Goal: Information Seeking & Learning: Learn about a topic

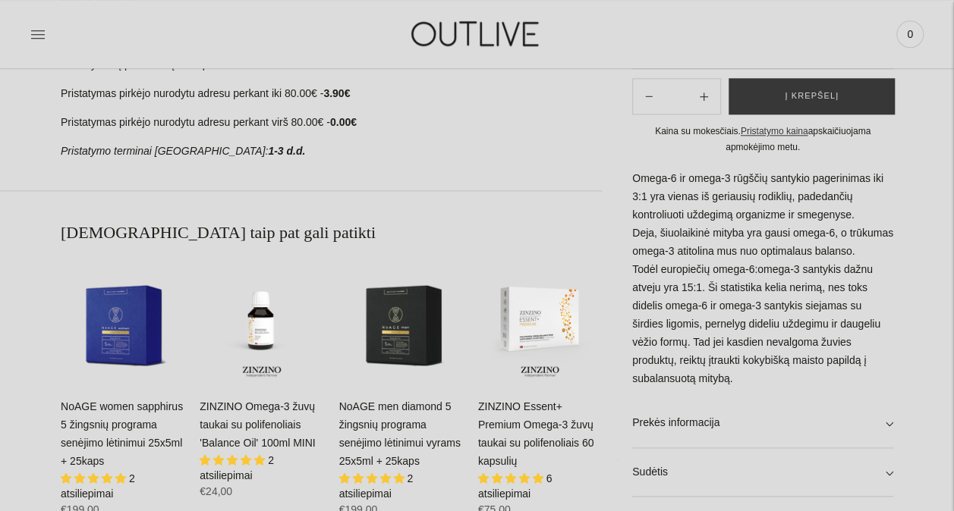
scroll to position [1052, 0]
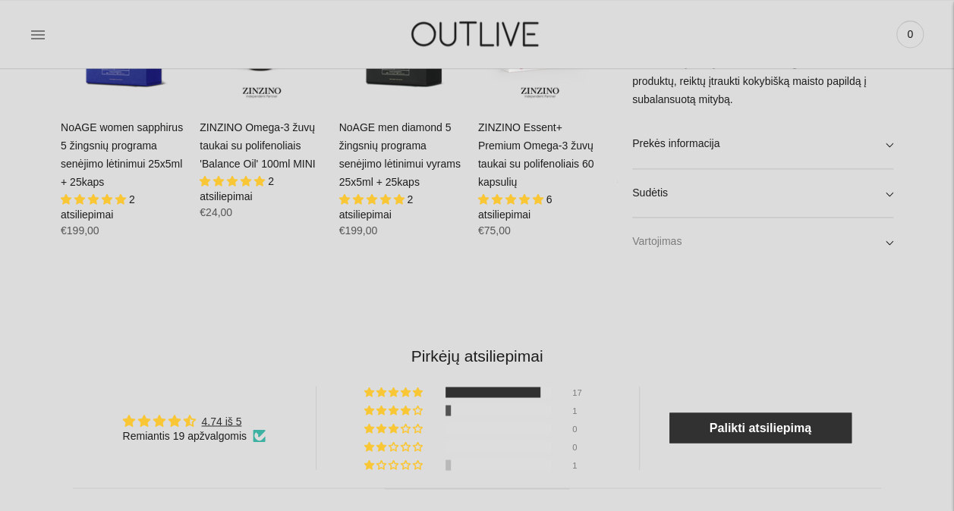
click at [659, 239] on link "Vartojimas" at bounding box center [762, 242] width 261 height 49
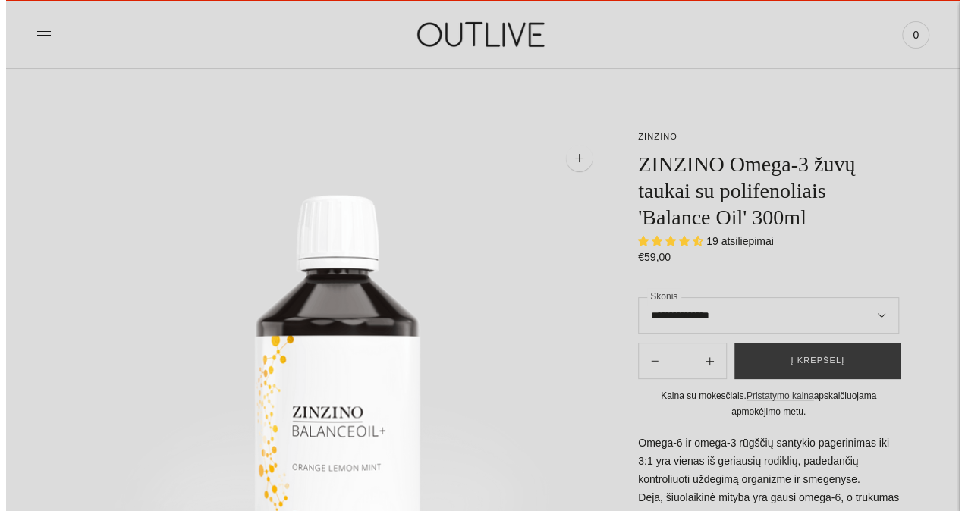
scroll to position [0, 0]
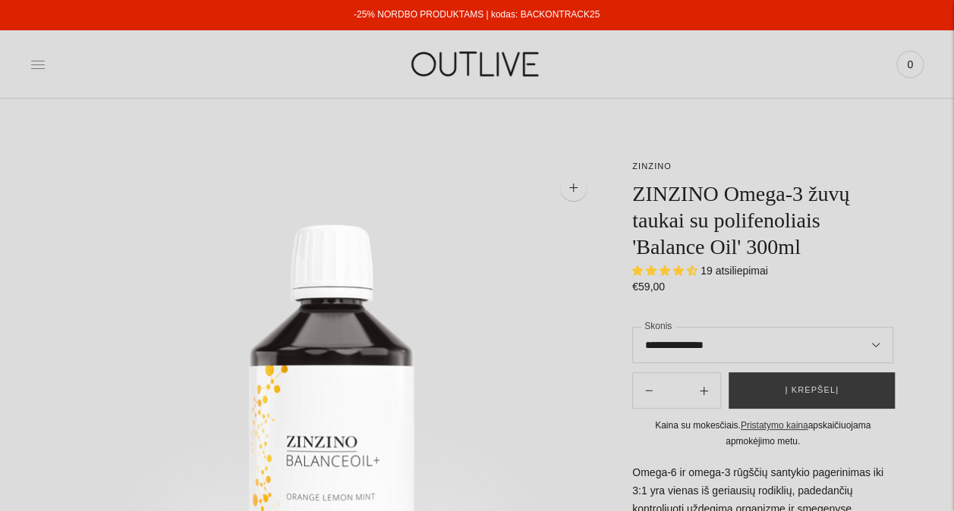
click at [30, 64] on icon at bounding box center [37, 64] width 15 height 15
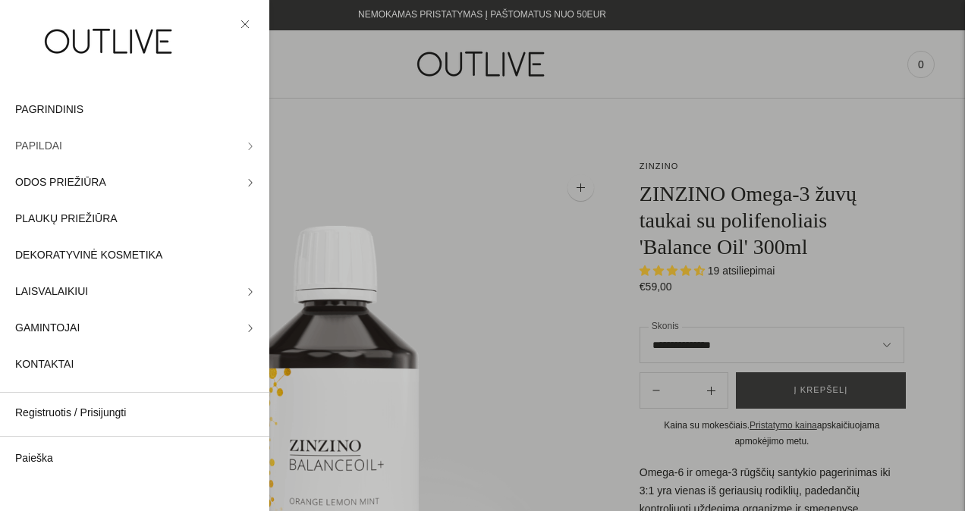
click at [240, 151] on link "PAPILDAI" at bounding box center [134, 146] width 269 height 36
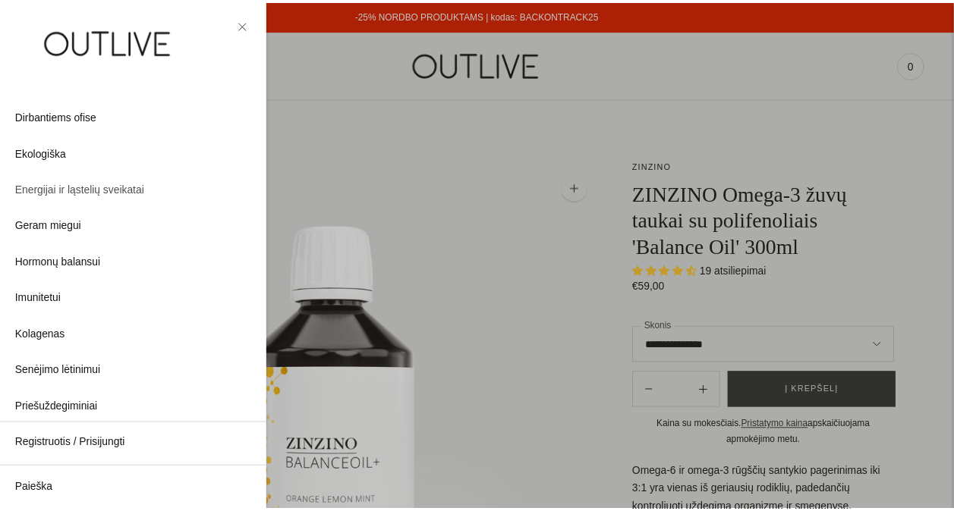
scroll to position [127, 0]
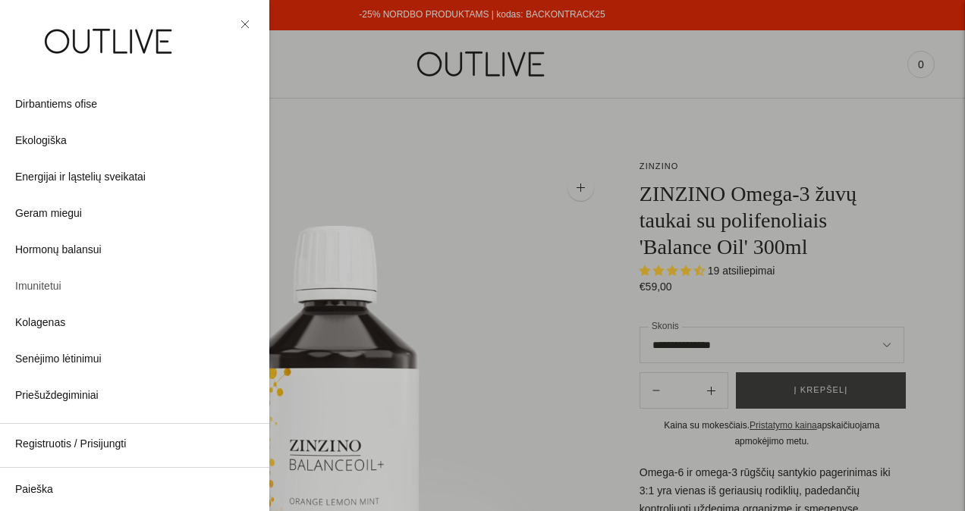
click at [33, 285] on span "Imunitetui" at bounding box center [38, 287] width 46 height 18
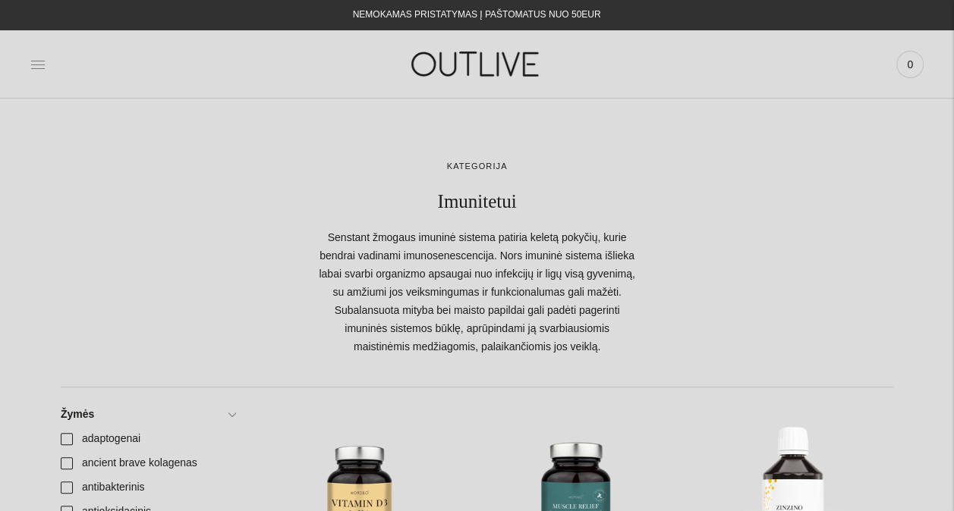
click at [35, 65] on icon at bounding box center [37, 64] width 15 height 15
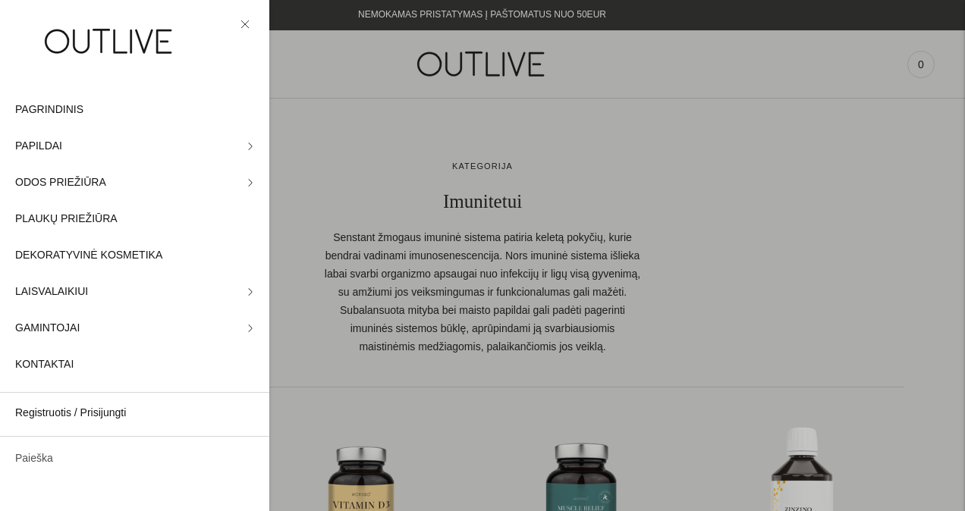
click at [38, 458] on link "Paieška" at bounding box center [134, 459] width 269 height 36
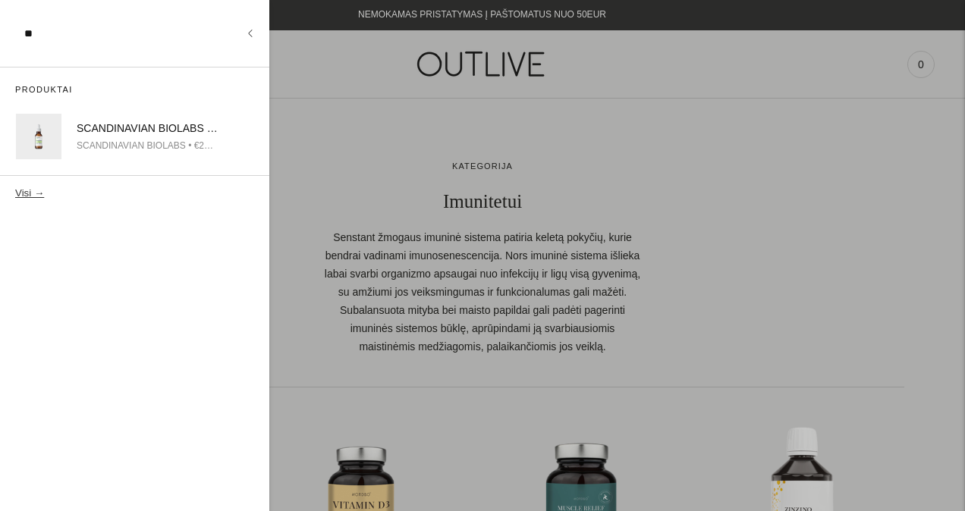
type input "*"
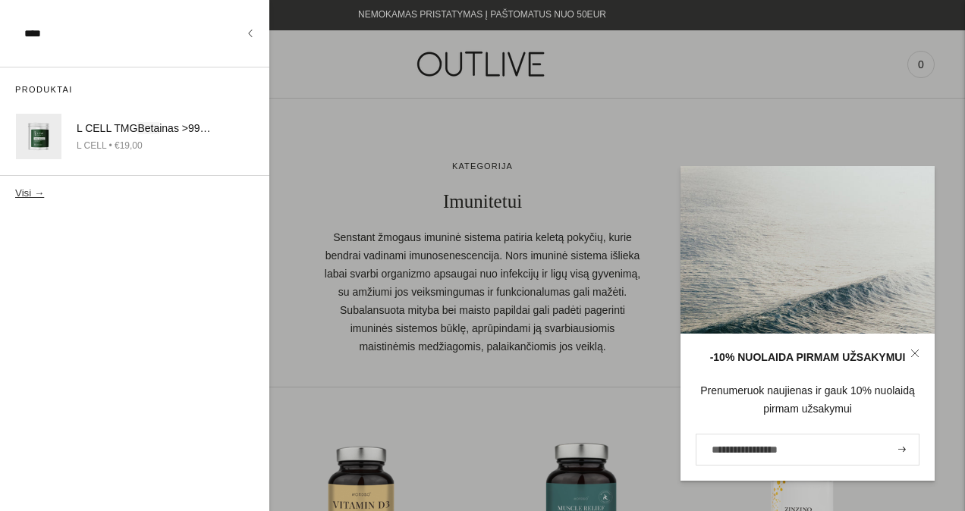
type input "****"
